Goal: Task Accomplishment & Management: Use online tool/utility

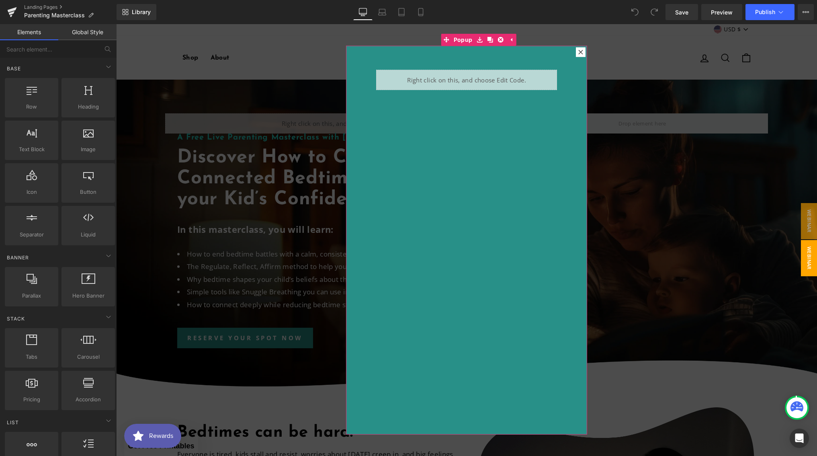
click at [580, 53] on div at bounding box center [581, 52] width 10 height 10
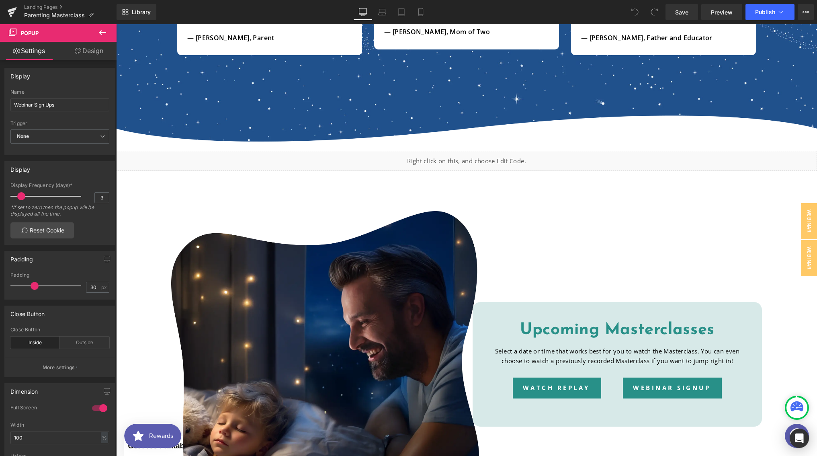
scroll to position [1742, 0]
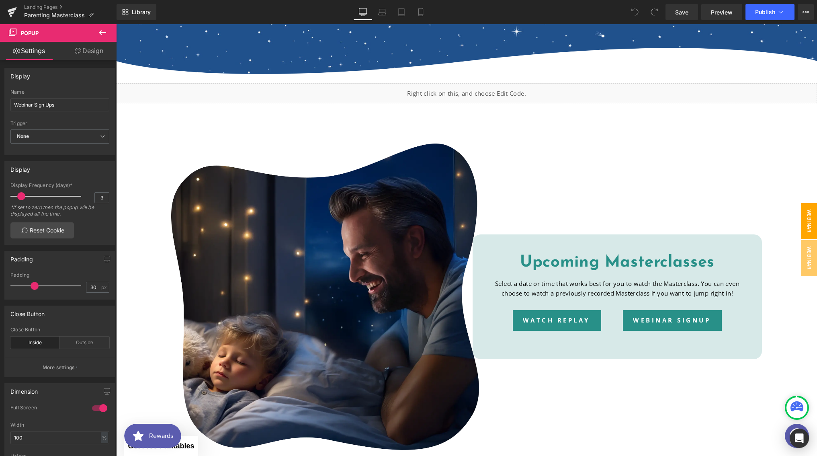
click at [805, 204] on span "Webinar Signup" at bounding box center [801, 221] width 32 height 36
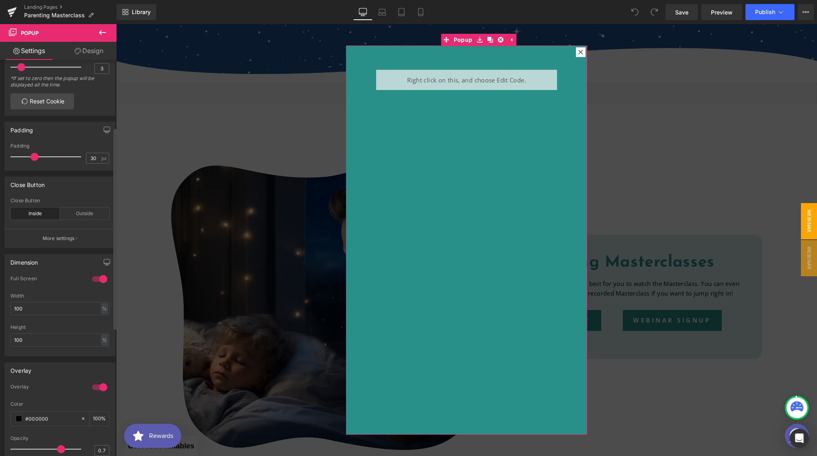
scroll to position [132, 0]
click at [81, 213] on div "Outside" at bounding box center [84, 210] width 49 height 12
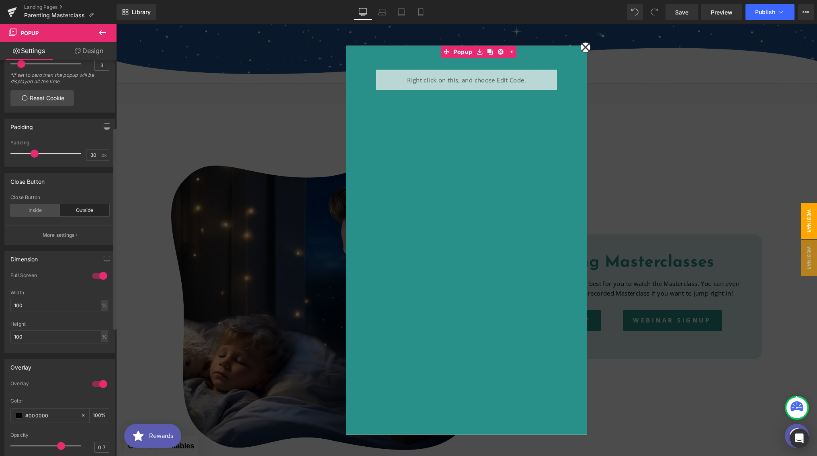
click at [39, 210] on div "Inside" at bounding box center [34, 210] width 49 height 12
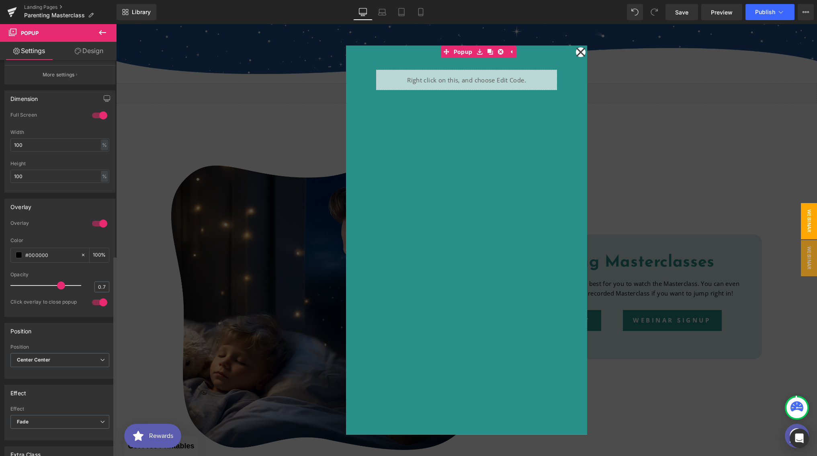
scroll to position [0, 0]
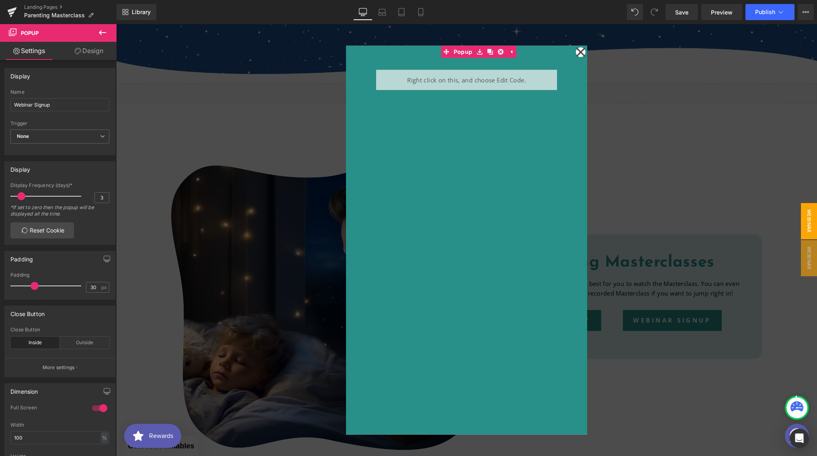
click at [96, 53] on link "Design" at bounding box center [89, 51] width 58 height 18
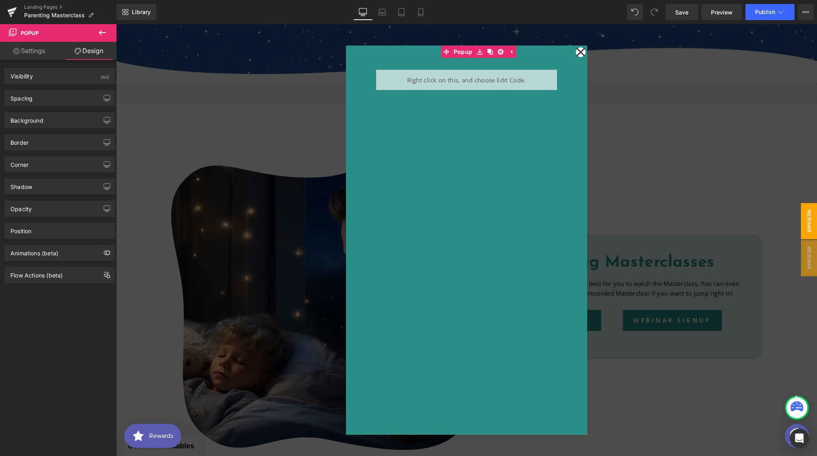
click at [34, 52] on link "Settings" at bounding box center [29, 51] width 58 height 18
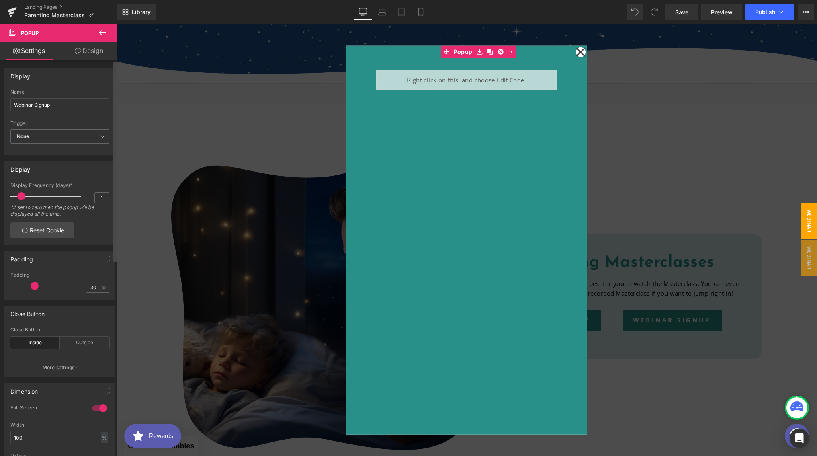
type input "0"
drag, startPoint x: 21, startPoint y: 199, endPoint x: -4, endPoint y: 195, distance: 25.2
click at [0, 195] on html "You are previewing how the will restyle your page. You can not edit Elements in…" at bounding box center [408, 228] width 817 height 456
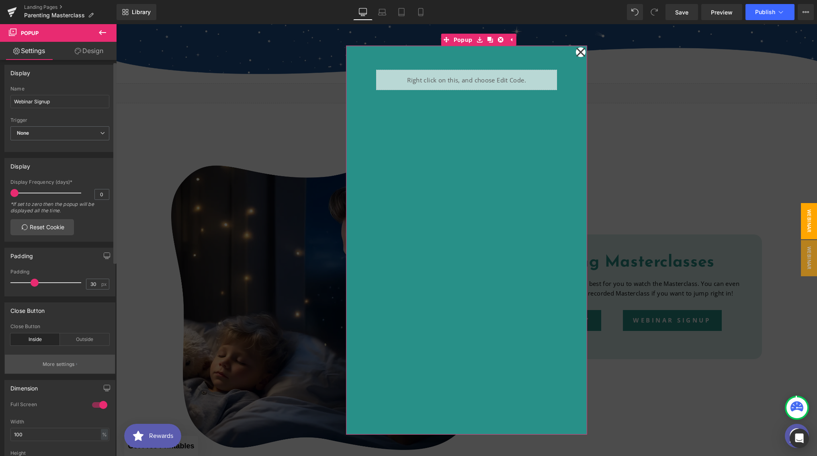
click at [70, 358] on button "More settings" at bounding box center [60, 364] width 110 height 19
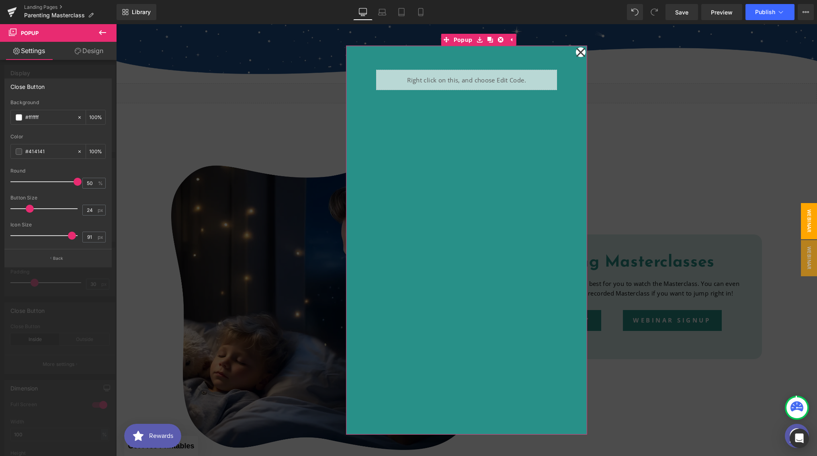
drag, startPoint x: 76, startPoint y: 234, endPoint x: 70, endPoint y: 233, distance: 5.7
click at [70, 233] on span at bounding box center [72, 236] width 8 height 8
drag, startPoint x: 71, startPoint y: 236, endPoint x: 49, endPoint y: 236, distance: 22.5
click at [49, 236] on span at bounding box center [49, 236] width 8 height 8
type input "12"
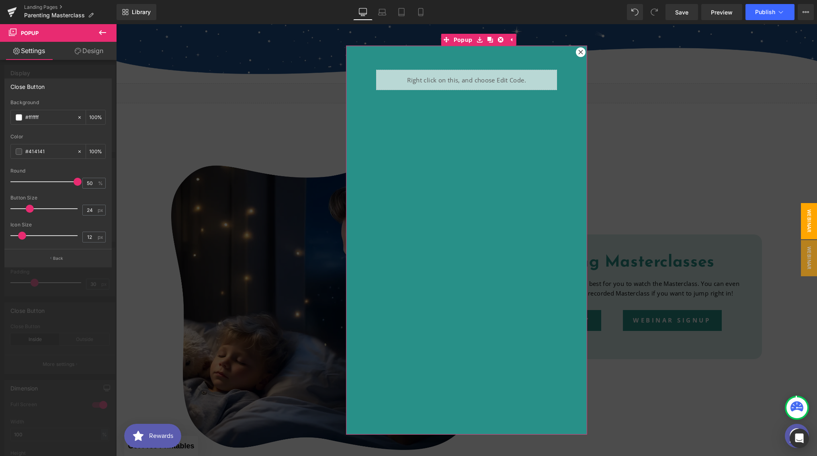
drag, startPoint x: 50, startPoint y: 238, endPoint x: 23, endPoint y: 233, distance: 27.4
click at [23, 233] on span at bounding box center [22, 236] width 8 height 8
click at [59, 295] on div at bounding box center [58, 242] width 117 height 436
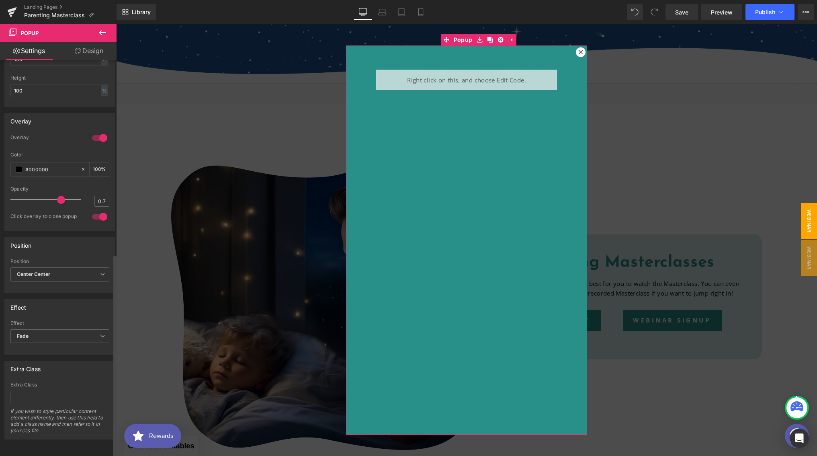
scroll to position [384, 0]
click at [61, 267] on span "Center Center" at bounding box center [59, 274] width 99 height 14
click at [69, 251] on div "Position Center Center Top Left Top Right Bottom Left Bottom Right Top Center B…" at bounding box center [59, 265] width 111 height 56
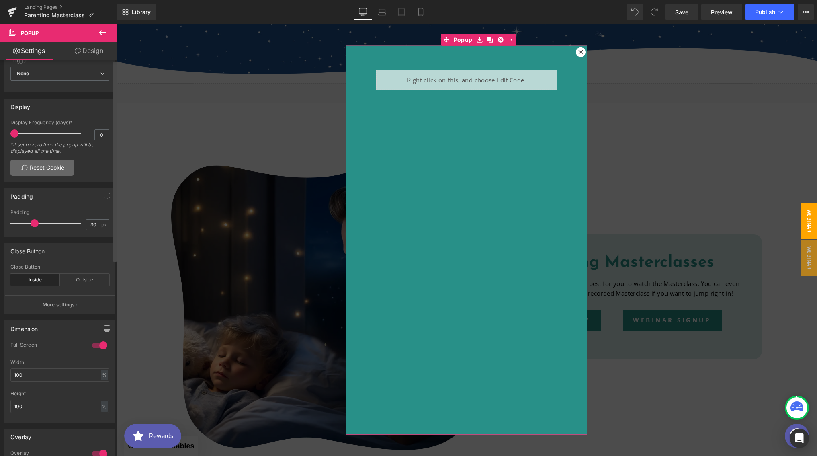
scroll to position [0, 0]
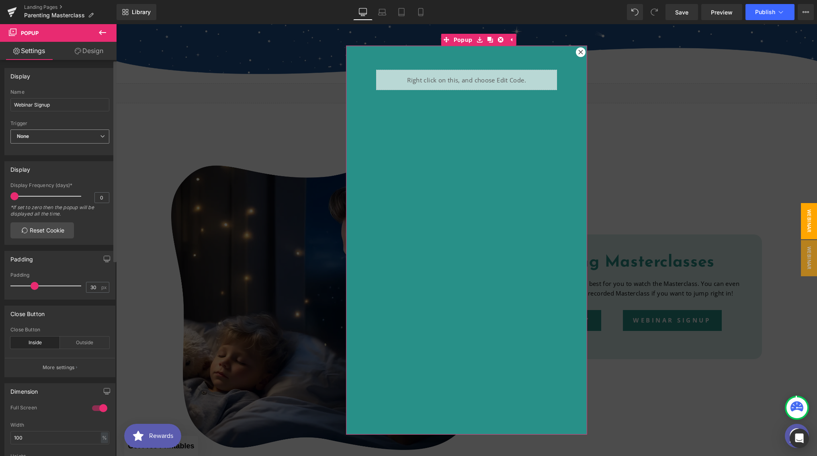
click at [86, 133] on span "None" at bounding box center [59, 136] width 99 height 14
click at [76, 121] on div "Trigger" at bounding box center [59, 124] width 99 height 6
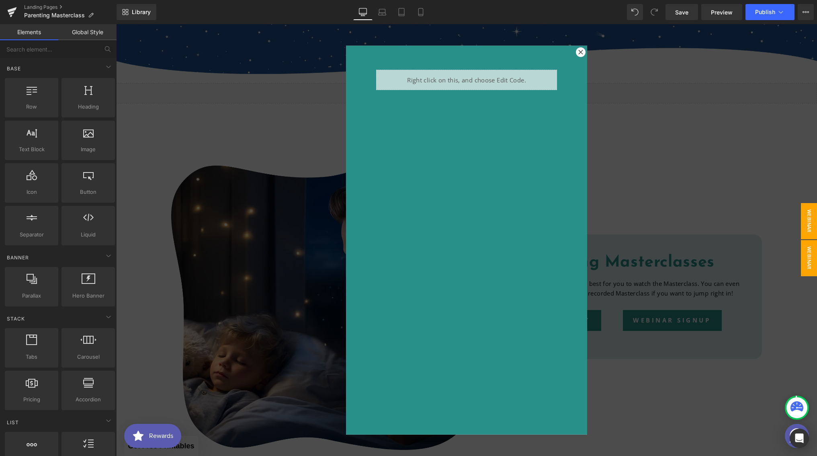
click at [801, 256] on span "Webinar Sign Ups" at bounding box center [801, 258] width 32 height 36
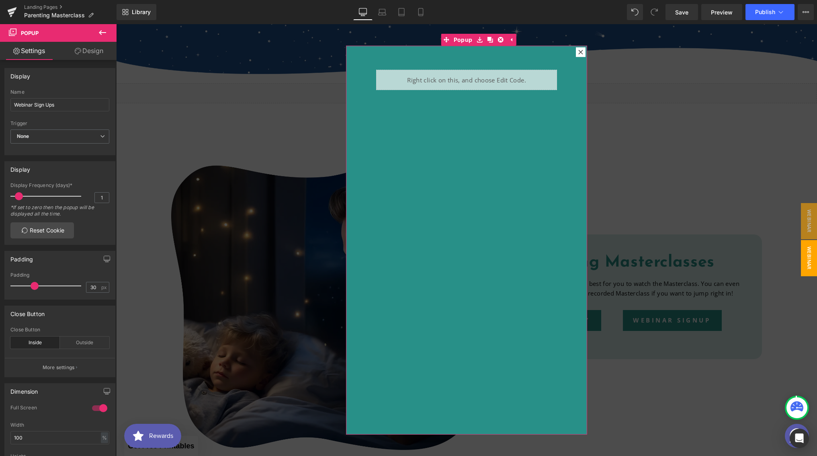
type input "0"
drag, startPoint x: 20, startPoint y: 194, endPoint x: -11, endPoint y: 191, distance: 31.5
click at [0, 191] on html "You are previewing how the will restyle your page. You can not edit Elements in…" at bounding box center [408, 228] width 817 height 456
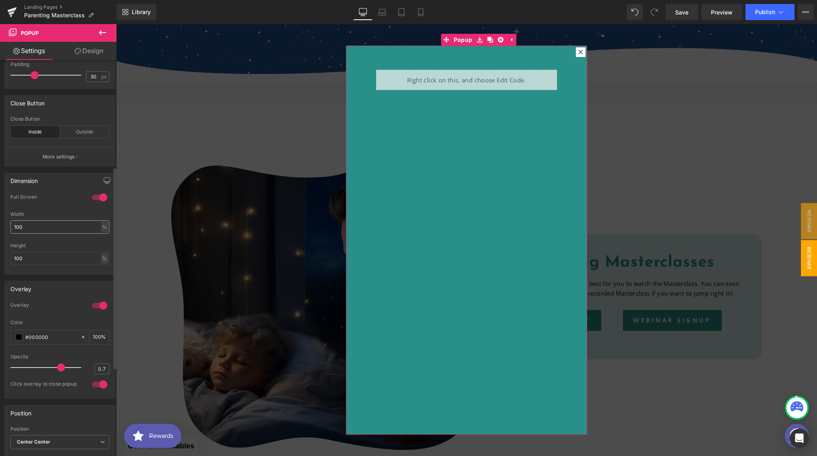
scroll to position [199, 0]
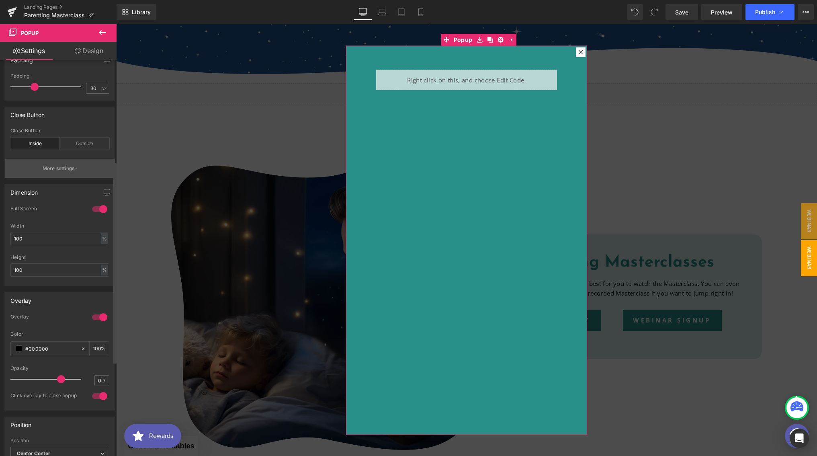
click at [80, 176] on button "More settings" at bounding box center [60, 168] width 110 height 19
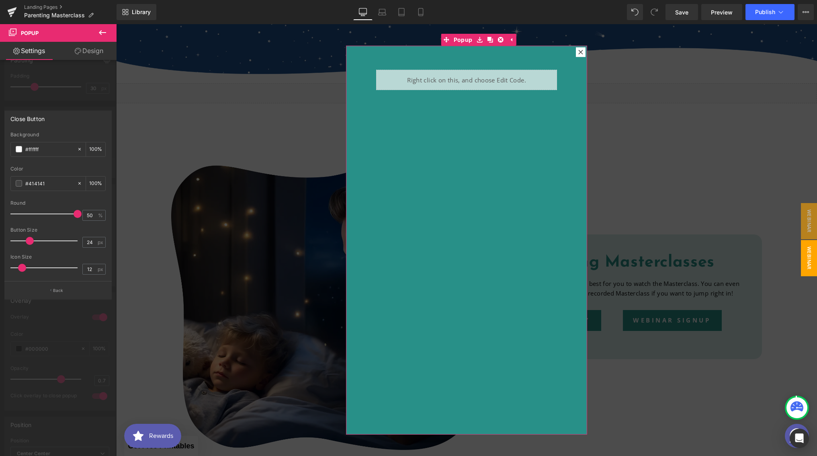
click at [83, 109] on div at bounding box center [58, 242] width 117 height 436
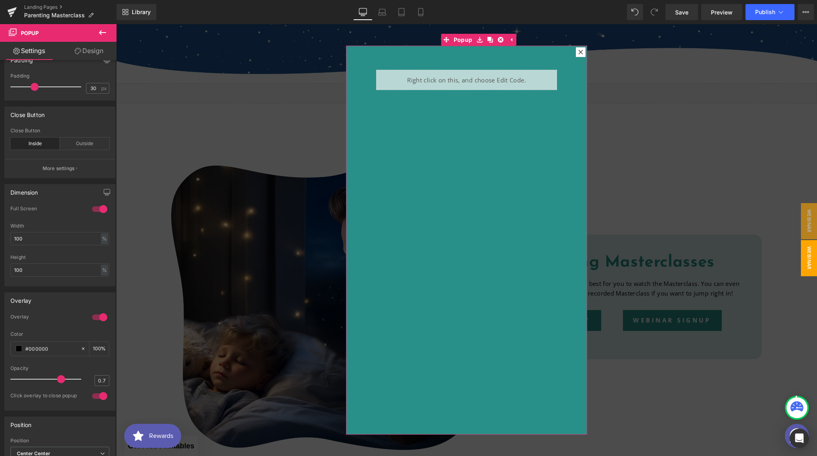
click at [577, 55] on div at bounding box center [581, 52] width 10 height 10
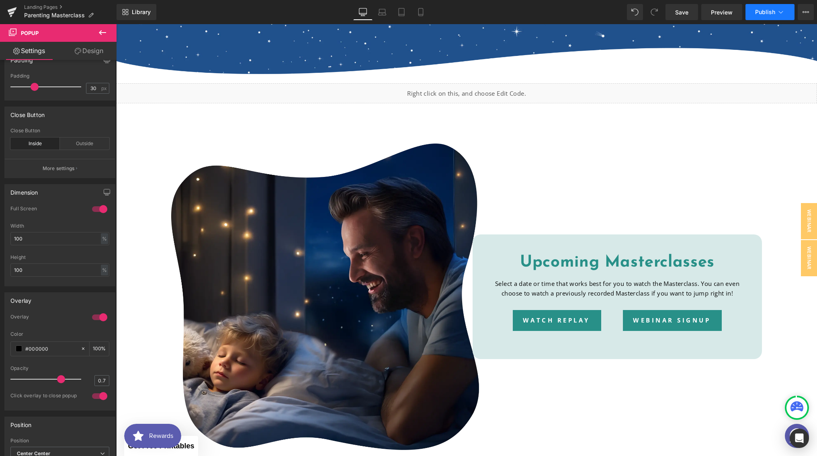
click at [762, 15] on button "Publish" at bounding box center [770, 12] width 49 height 16
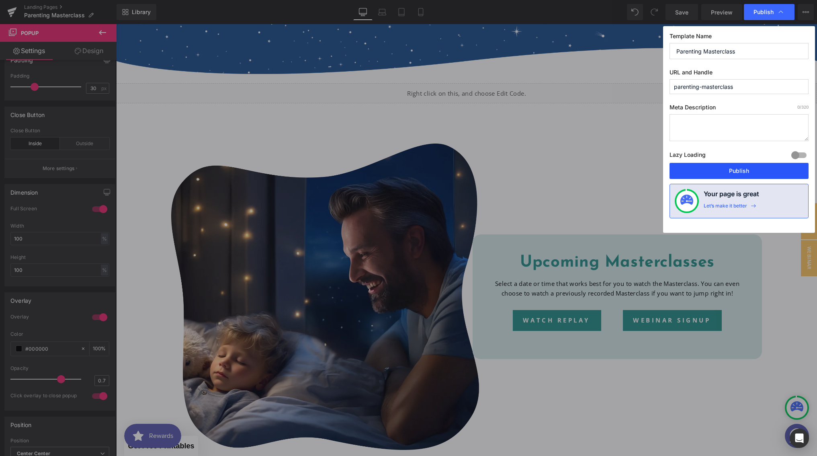
click at [732, 168] on button "Publish" at bounding box center [739, 171] width 139 height 16
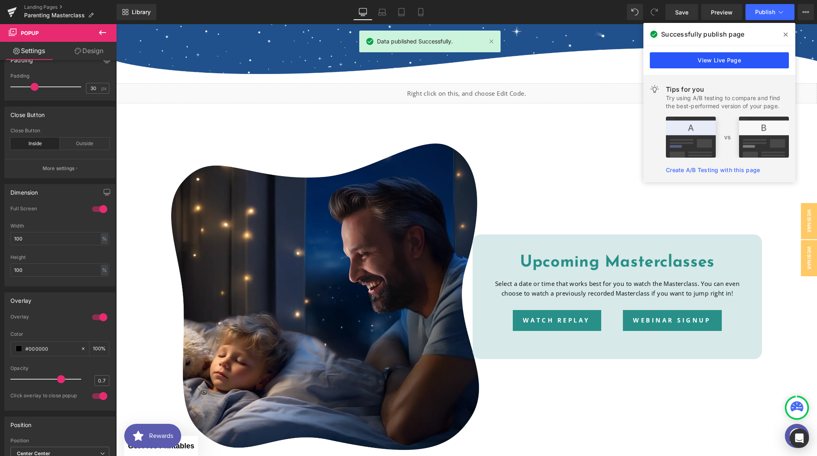
click at [739, 59] on link "View Live Page" at bounding box center [719, 60] width 139 height 16
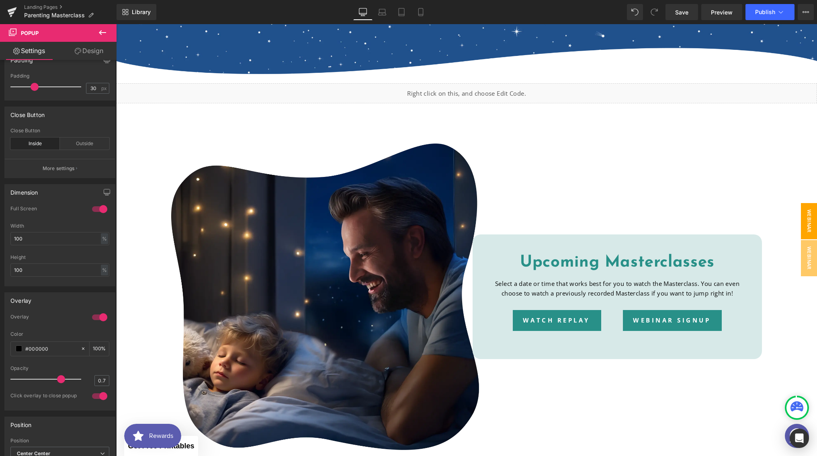
click at [804, 217] on span "Webinar Signup" at bounding box center [801, 221] width 32 height 36
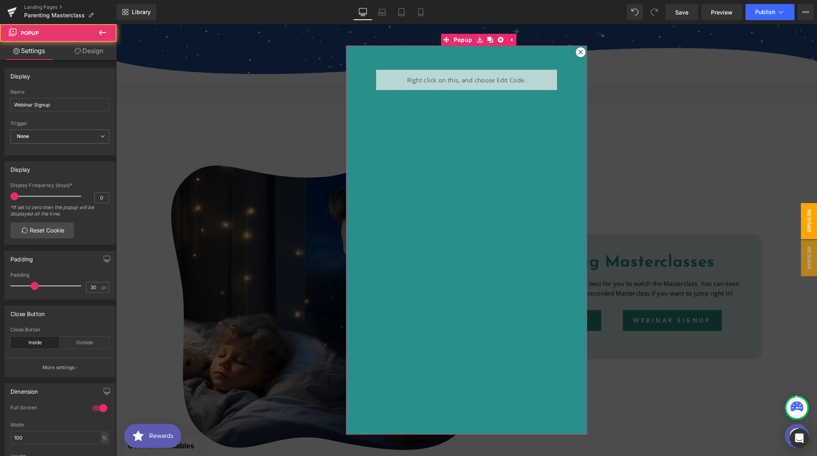
click at [546, 55] on div "Liquid Row" at bounding box center [466, 240] width 241 height 389
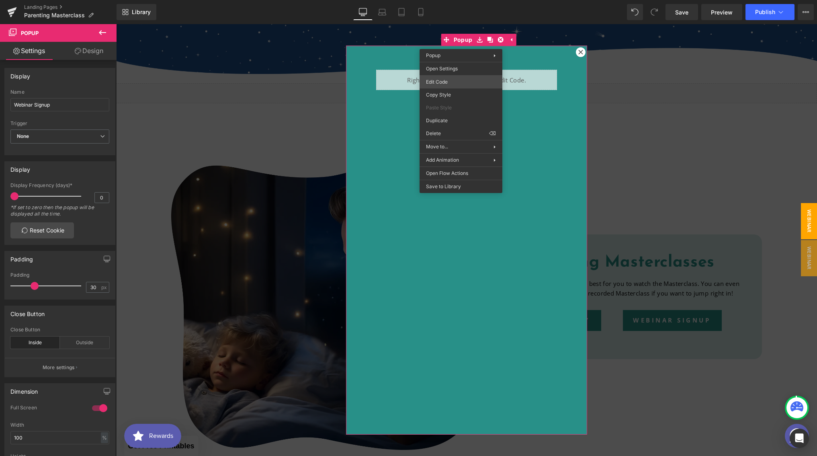
click at [450, 81] on body "You are previewing how the will restyle your page. You can not edit Elements in…" at bounding box center [408, 228] width 817 height 456
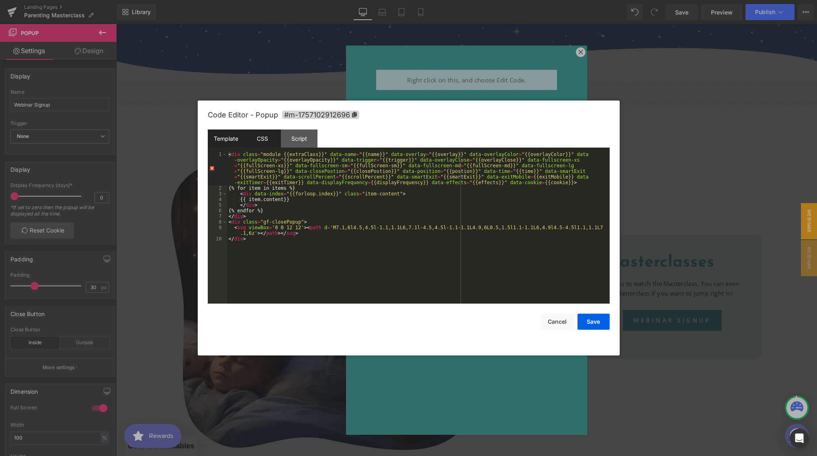
click at [268, 140] on div "CSS" at bounding box center [262, 138] width 37 height 18
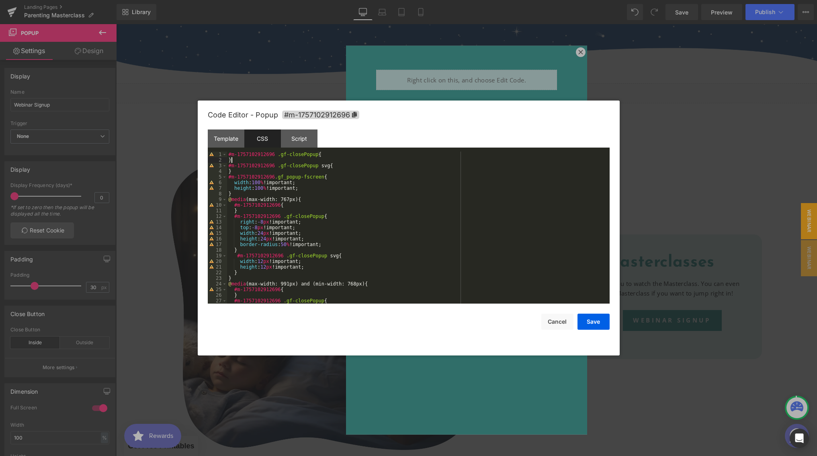
click at [239, 161] on div "#m-1757102912696 .gf-closePopup { } #m-1757102912696 .gf-closePopup svg { } #m-…" at bounding box center [416, 233] width 379 height 163
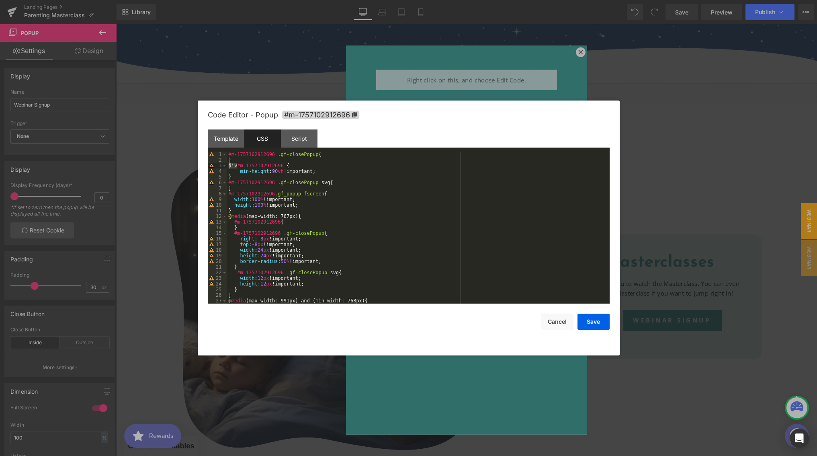
drag, startPoint x: 237, startPoint y: 166, endPoint x: 228, endPoint y: 165, distance: 9.7
click at [228, 165] on div "#m-1757102912696 .gf-closePopup { } div #m-1757102912696 { min-height : 90 vh !…" at bounding box center [416, 233] width 379 height 163
click at [592, 322] on button "Save" at bounding box center [594, 322] width 32 height 16
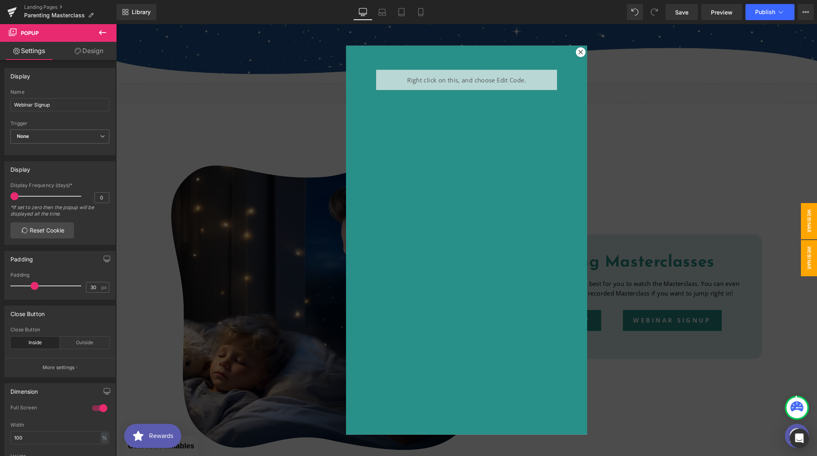
click at [807, 249] on span "Webinar Sign Ups" at bounding box center [801, 258] width 32 height 36
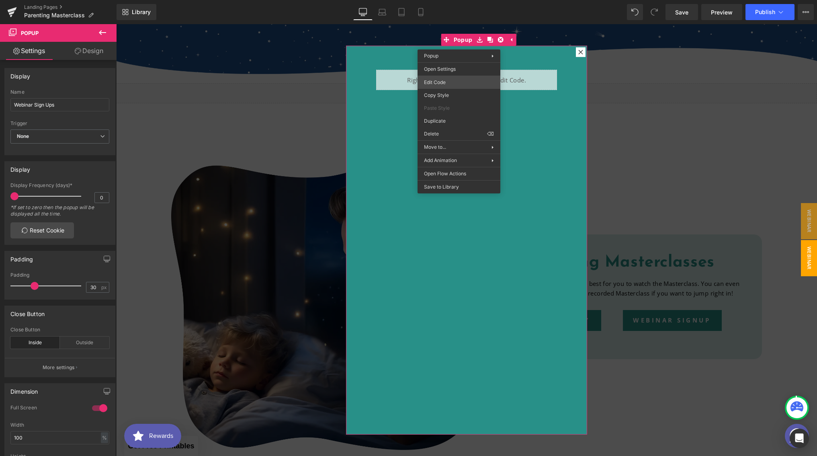
click at [449, 80] on body "You are previewing how the will restyle your page. You can not edit Elements in…" at bounding box center [408, 228] width 817 height 456
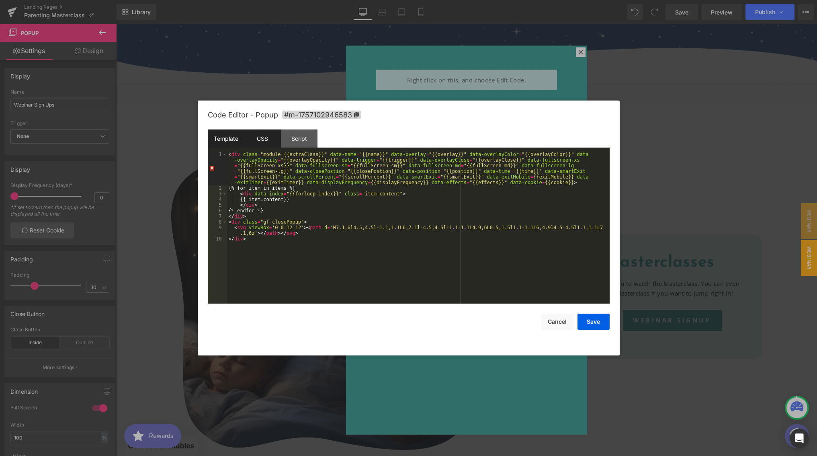
click at [268, 144] on div "CSS" at bounding box center [262, 138] width 37 height 18
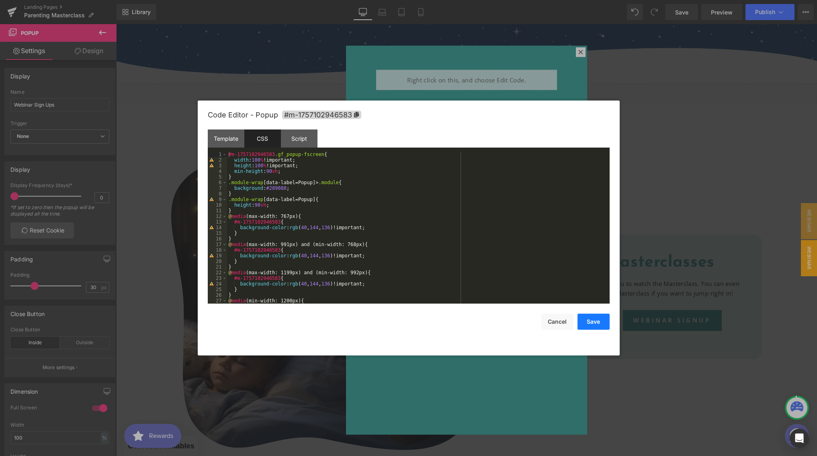
click at [594, 321] on button "Save" at bounding box center [594, 322] width 32 height 16
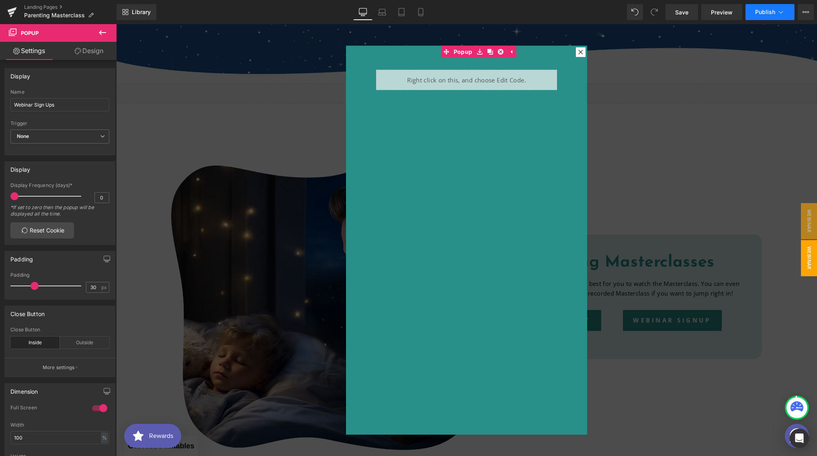
click at [765, 14] on span "Publish" at bounding box center [765, 12] width 20 height 6
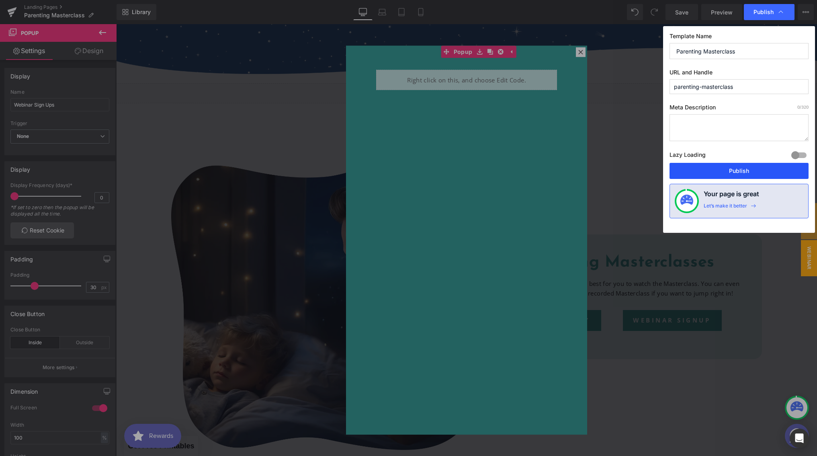
click at [719, 165] on button "Publish" at bounding box center [739, 171] width 139 height 16
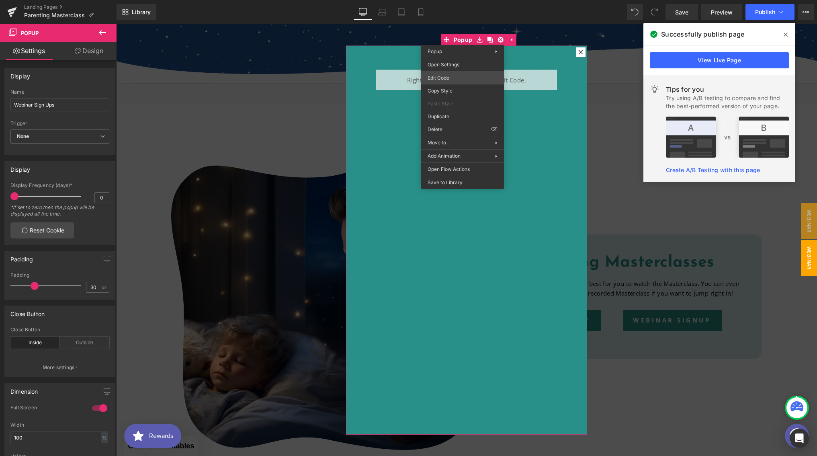
click at [450, 76] on body "You are previewing how the will restyle your page. You can not edit Elements in…" at bounding box center [408, 228] width 817 height 456
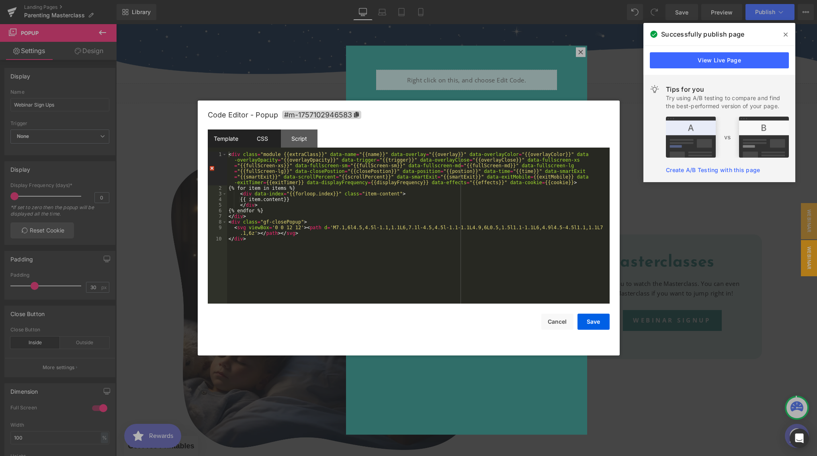
click at [264, 137] on div "CSS" at bounding box center [262, 138] width 37 height 18
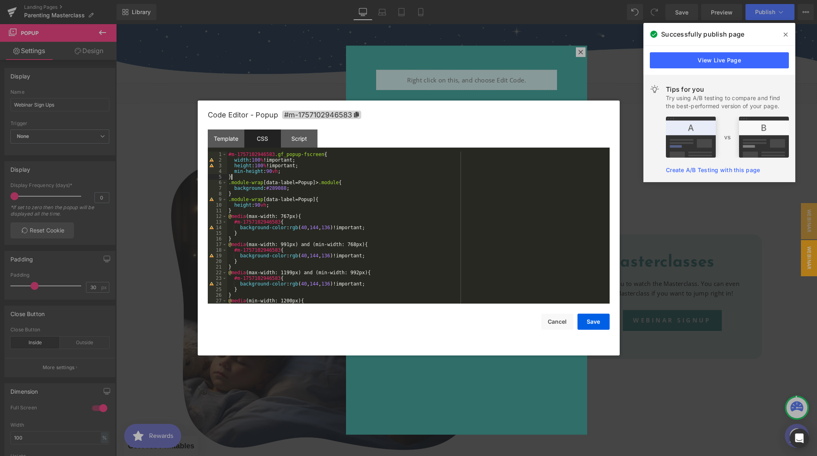
click at [240, 179] on div "#m-1757102946583 .gf_popup-fscreen { width : 100 % !important; height : 100 % !…" at bounding box center [416, 233] width 379 height 163
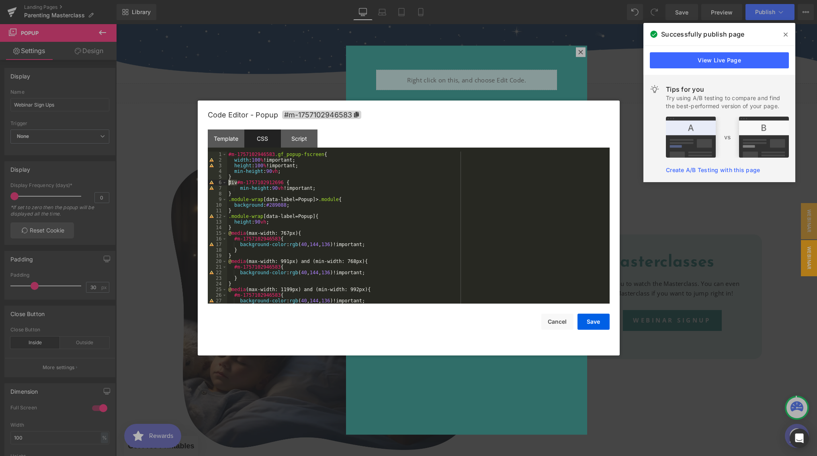
drag, startPoint x: 237, startPoint y: 181, endPoint x: 228, endPoint y: 180, distance: 9.4
click at [228, 180] on div "#m-1757102946583 .gf_popup-fscreen { width : 100 % !important; height : 100 % !…" at bounding box center [416, 233] width 379 height 163
click at [602, 316] on button "Save" at bounding box center [594, 322] width 32 height 16
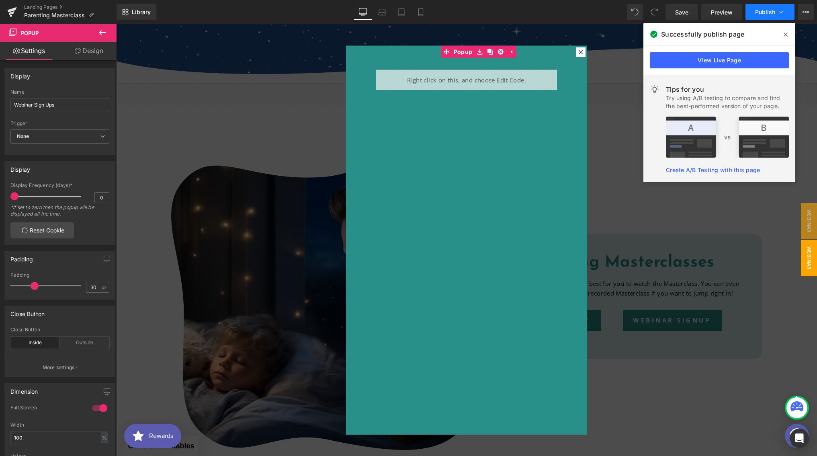
click at [757, 9] on span "Publish" at bounding box center [765, 12] width 20 height 6
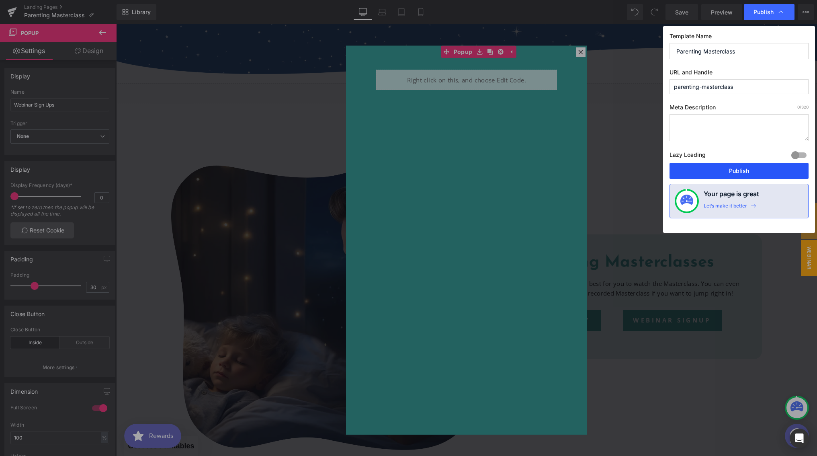
click at [713, 166] on button "Publish" at bounding box center [739, 171] width 139 height 16
